Goal: Task Accomplishment & Management: Use online tool/utility

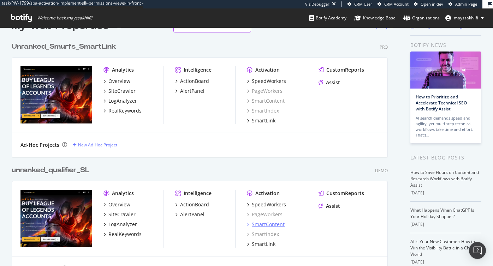
scroll to position [22, 0]
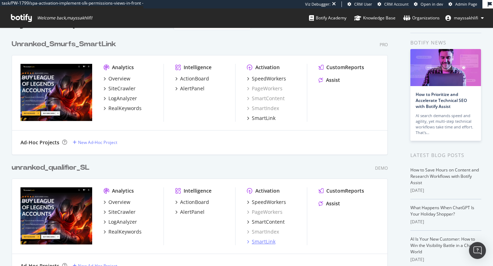
click at [263, 243] on div "SmartLink" at bounding box center [264, 242] width 24 height 7
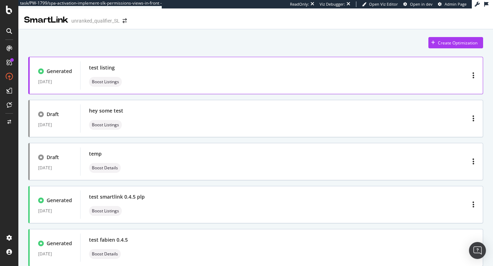
click at [403, 67] on div "test listing Boost Listings" at bounding box center [282, 75] width 386 height 23
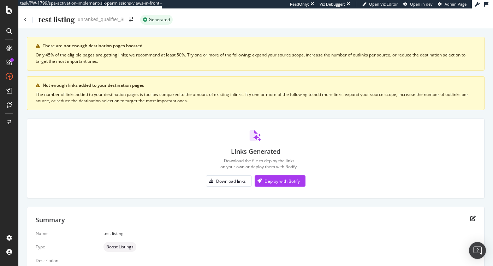
click at [360, 148] on div "Links Generated Download the file to deploy the links on your own or deploy the…" at bounding box center [256, 158] width 440 height 57
